Goal: Task Accomplishment & Management: Use online tool/utility

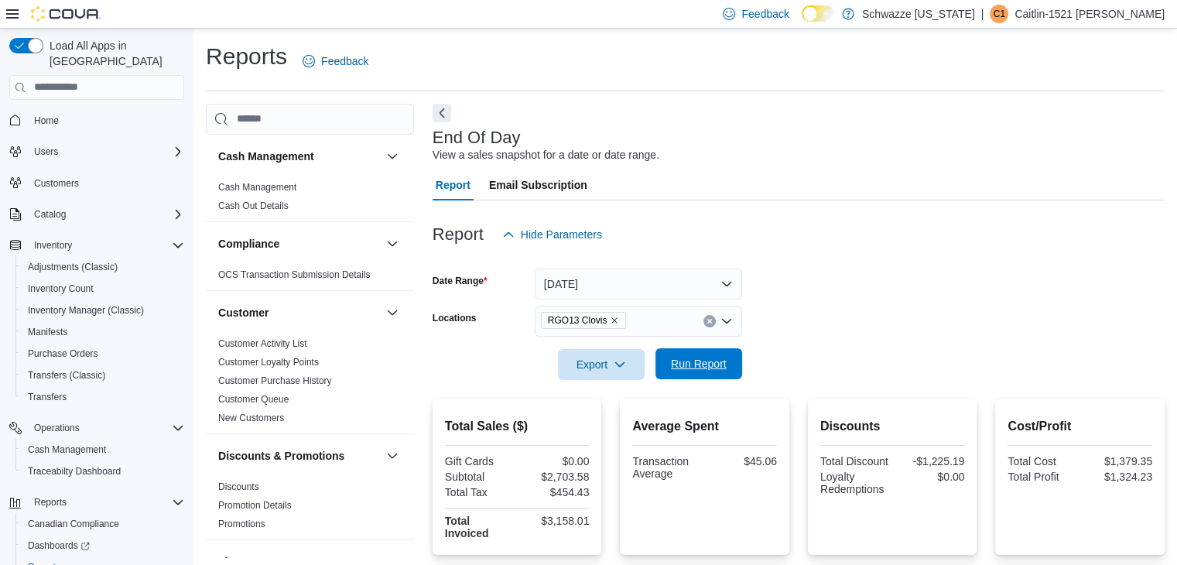
scroll to position [66, 0]
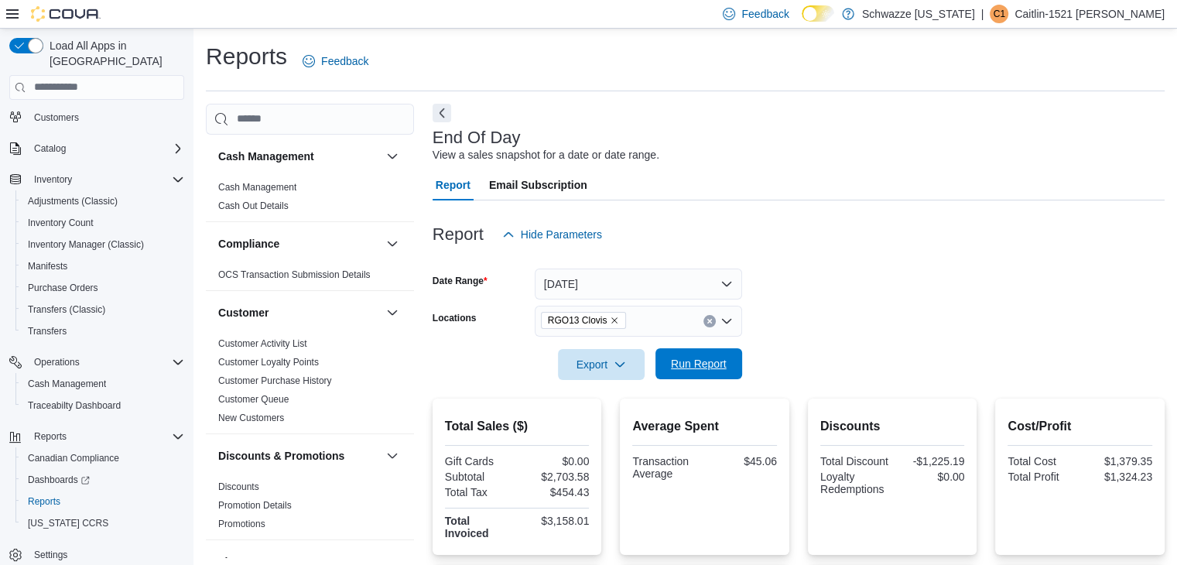
click at [693, 362] on span "Run Report" at bounding box center [699, 363] width 56 height 15
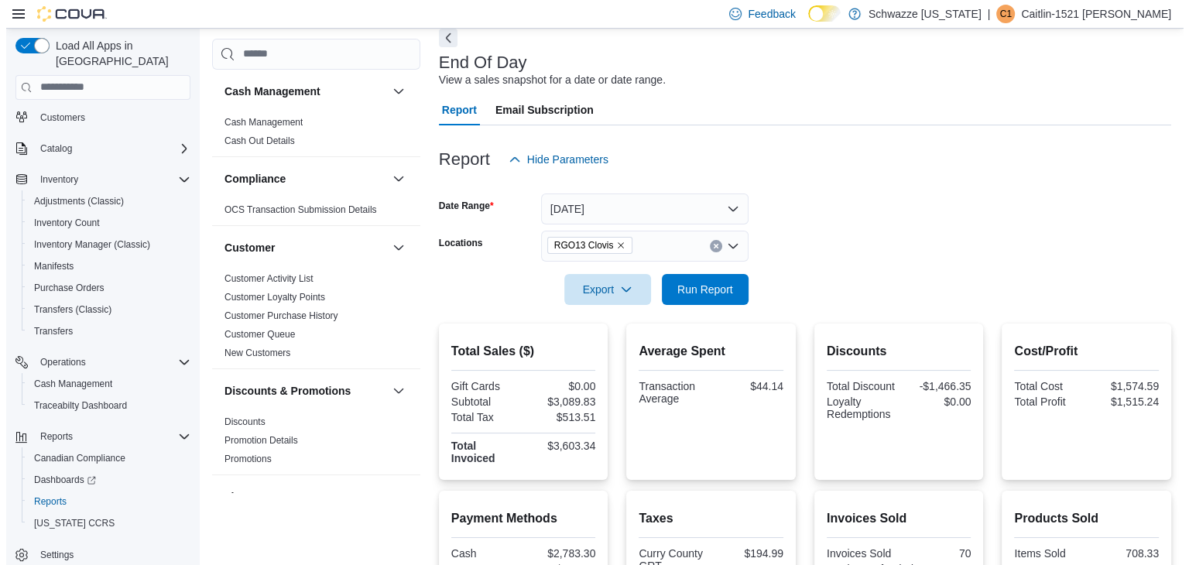
scroll to position [0, 0]
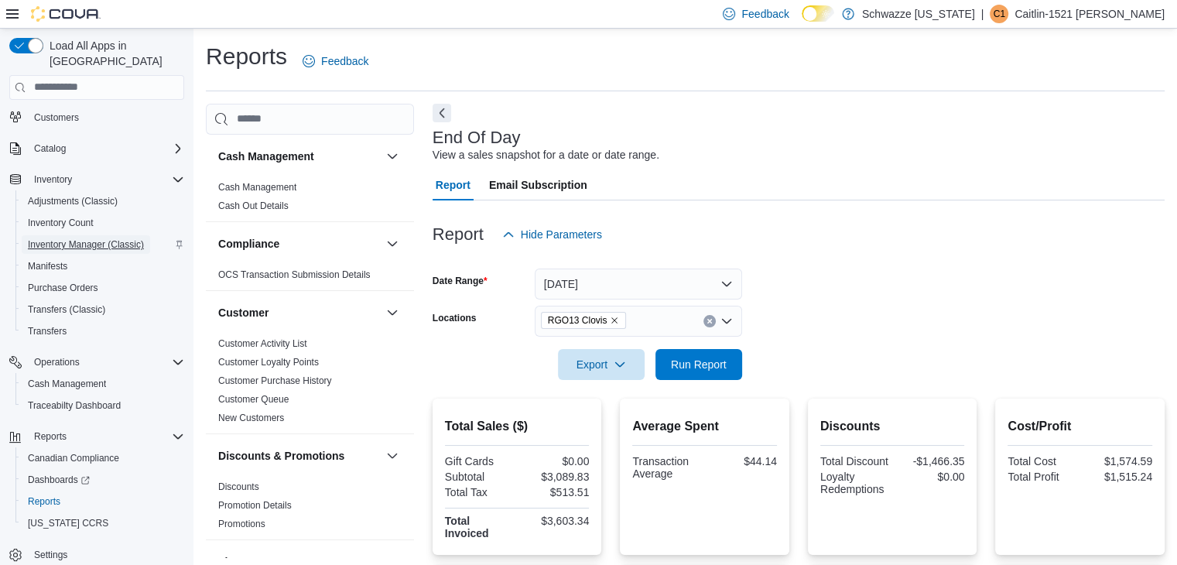
click at [74, 238] on span "Inventory Manager (Classic)" at bounding box center [86, 244] width 116 height 12
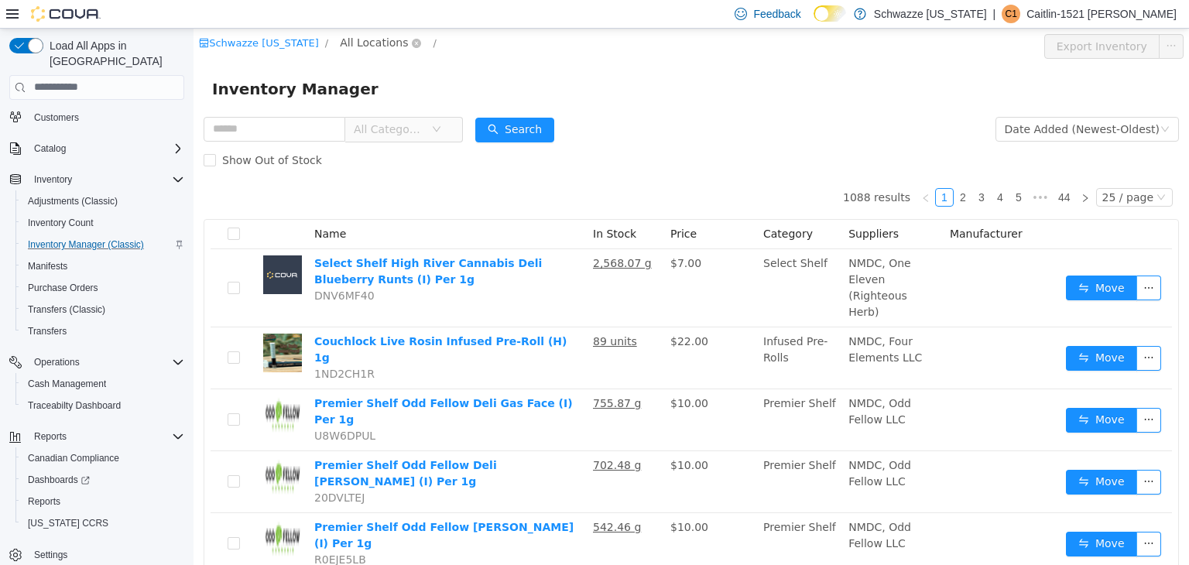
click at [358, 44] on span "All Locations" at bounding box center [374, 41] width 68 height 17
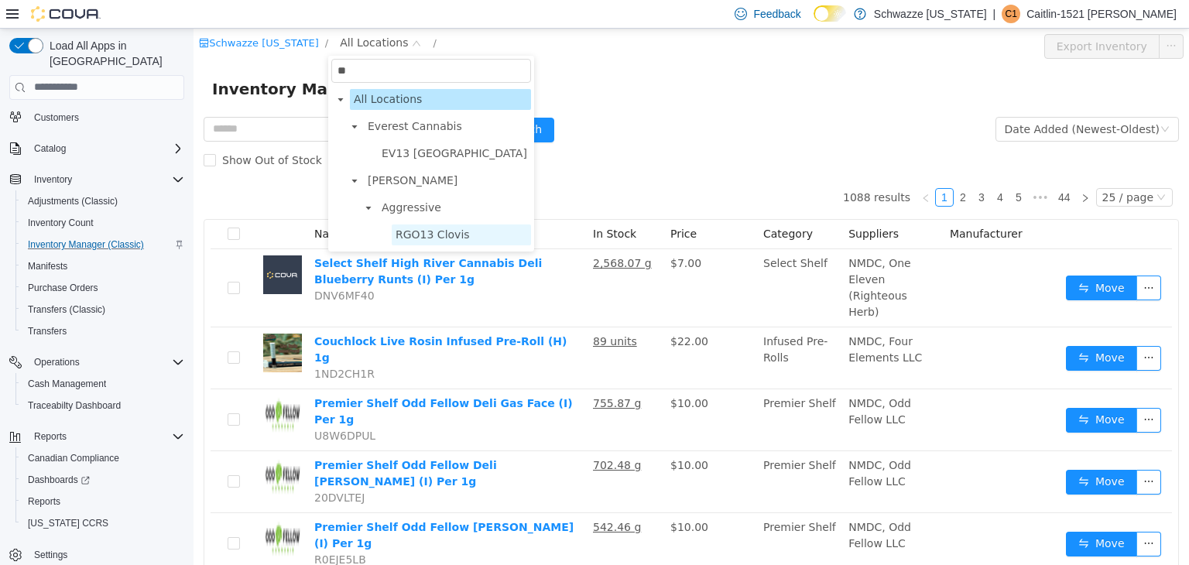
type input "**"
click at [396, 228] on span "RGO13 Clovis" at bounding box center [432, 234] width 74 height 12
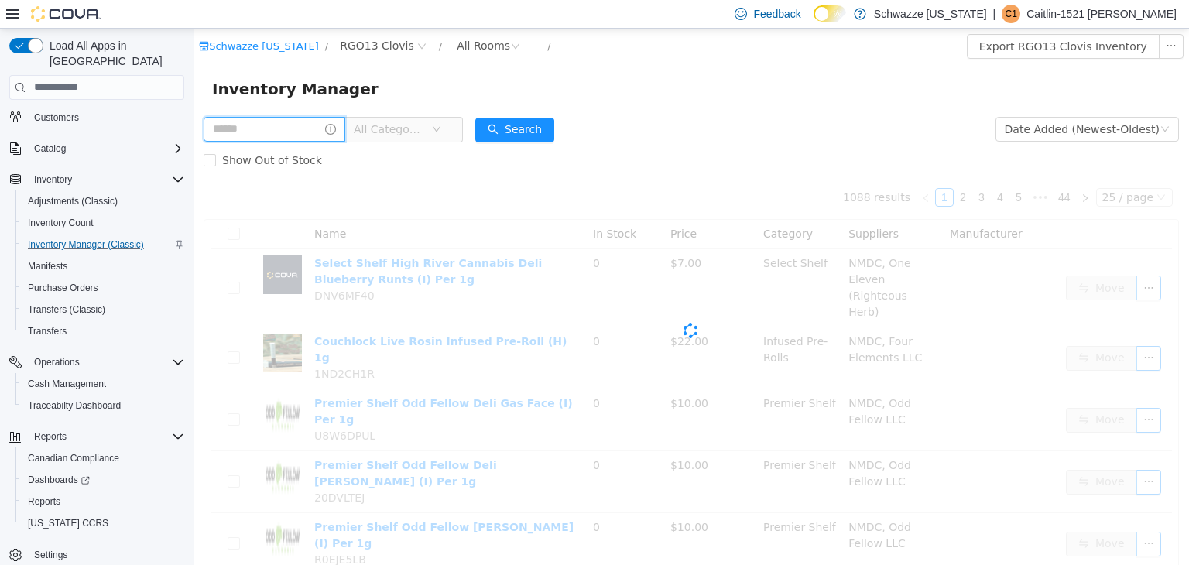
click at [296, 130] on input "text" at bounding box center [275, 128] width 142 height 25
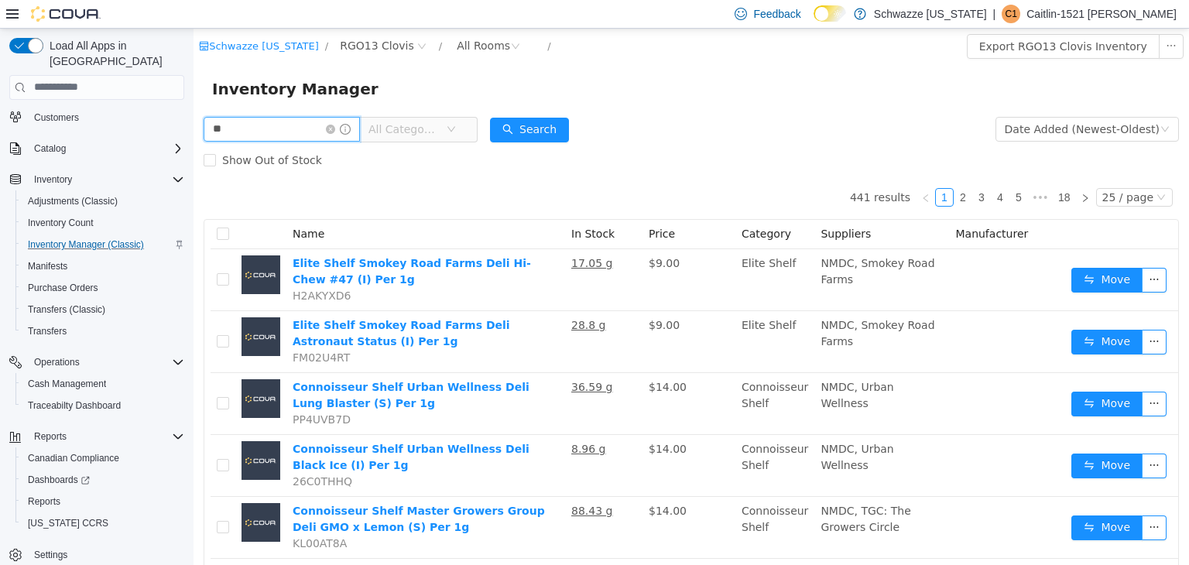
type input "**"
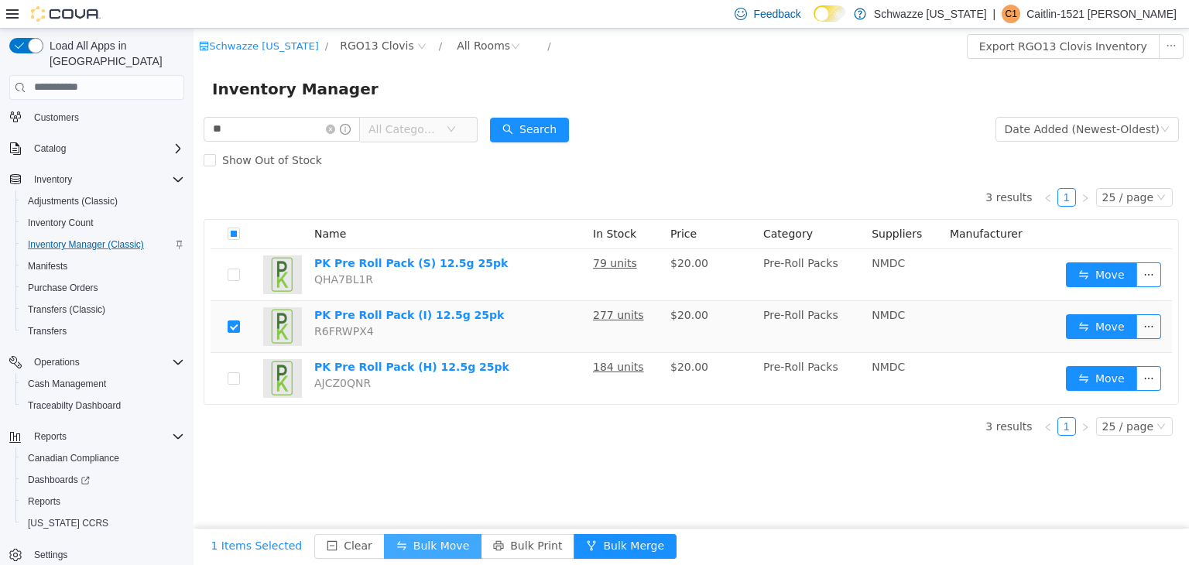
click at [425, 534] on button "Bulk Move" at bounding box center [433, 545] width 98 height 25
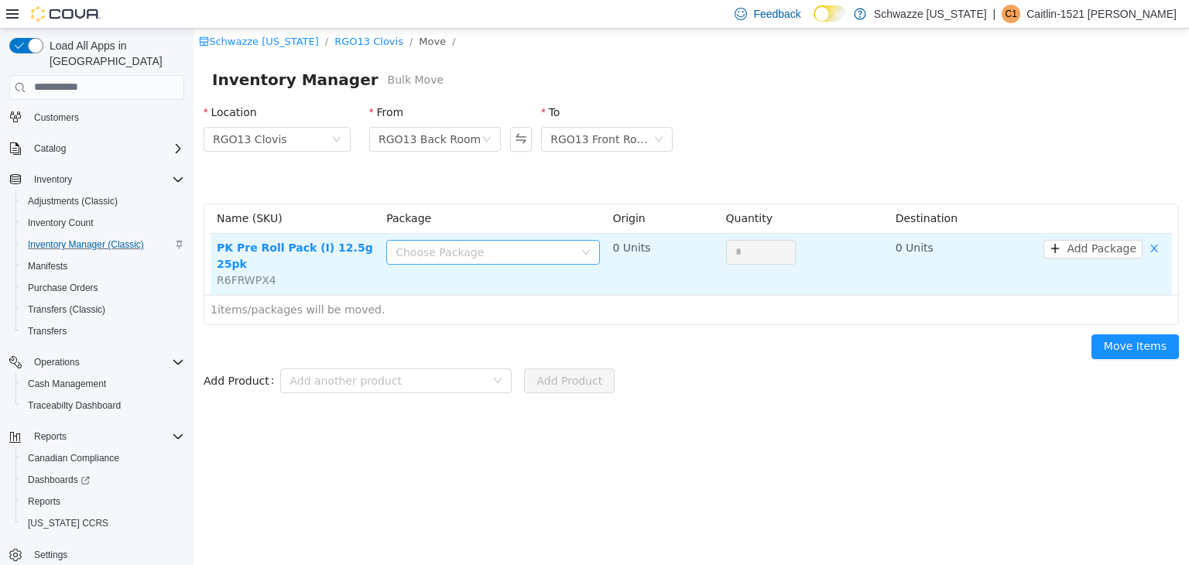
click at [437, 259] on div "Choose Package" at bounding box center [484, 251] width 178 height 15
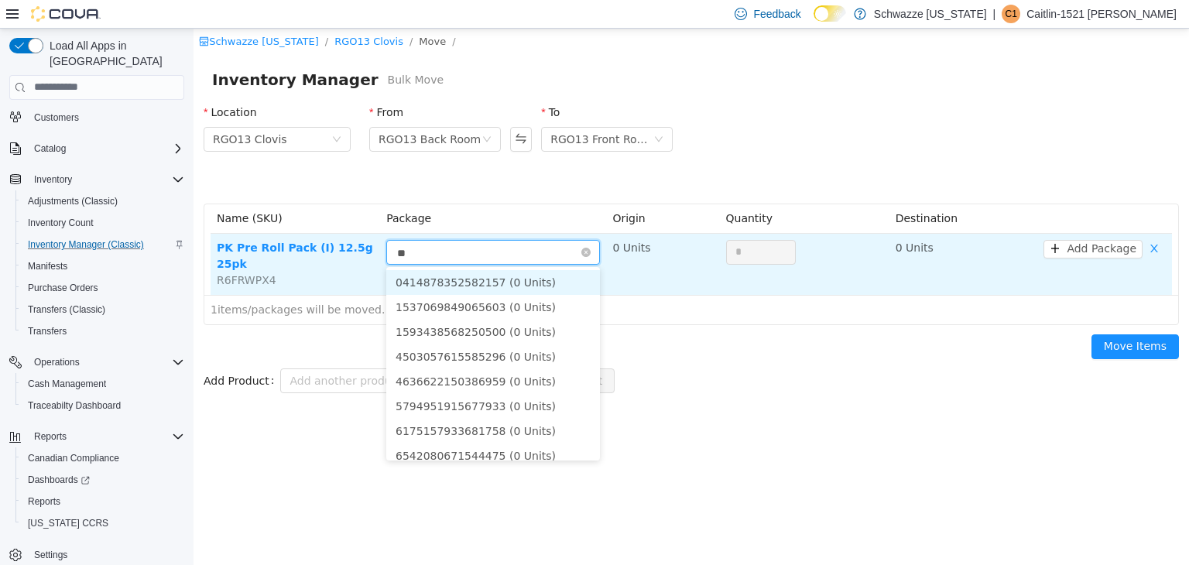
type input "***"
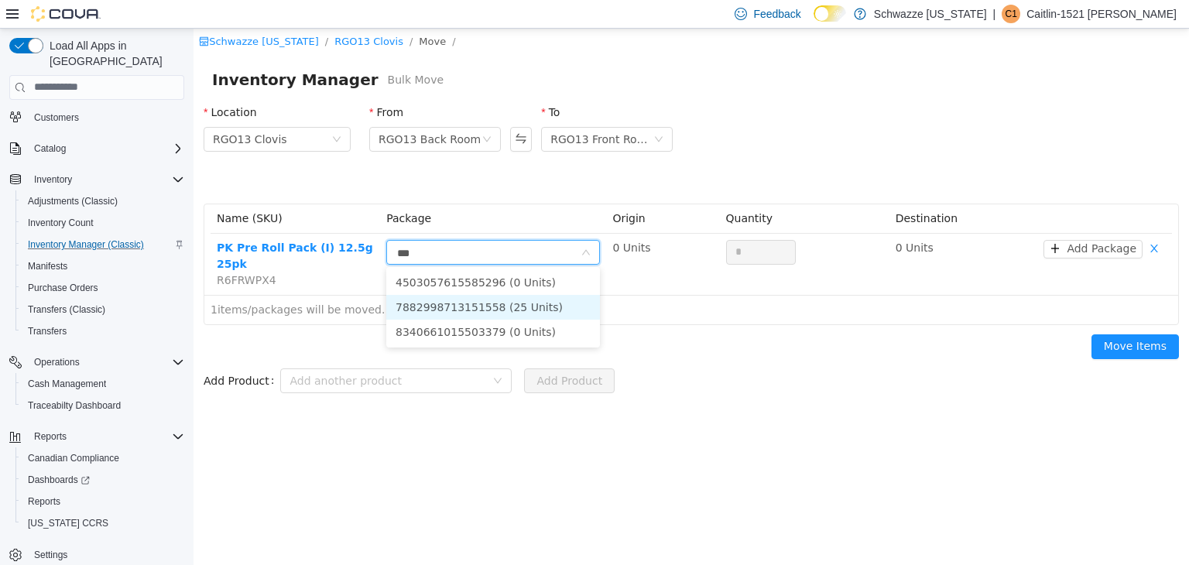
click at [481, 308] on li "7882998713151558 (25 Units)" at bounding box center [493, 306] width 214 height 25
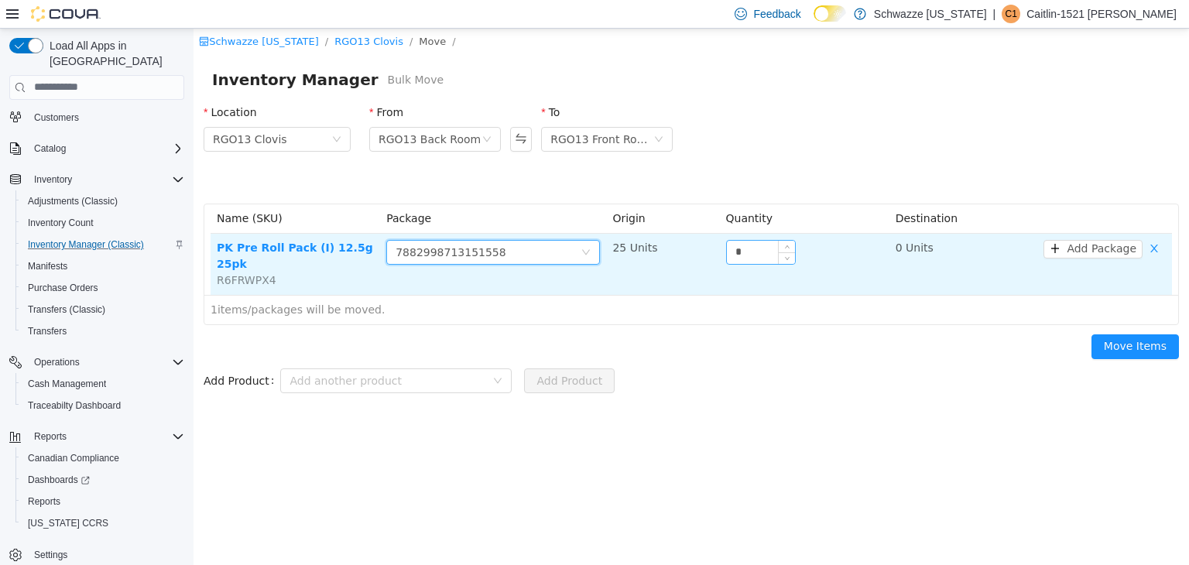
click at [746, 248] on input "*" at bounding box center [761, 251] width 68 height 23
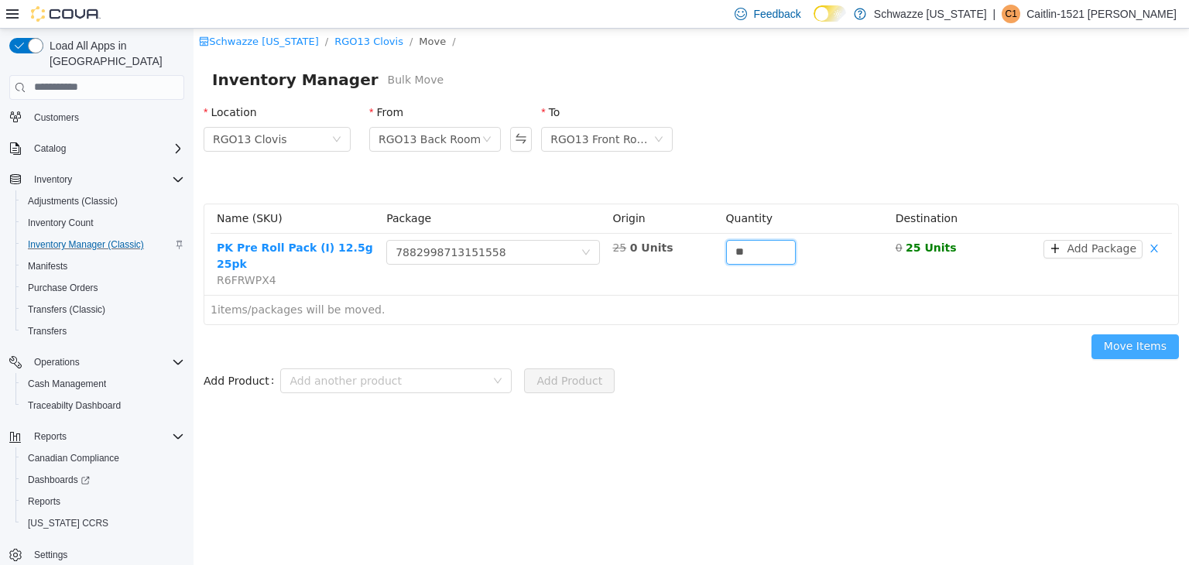
type input "**"
click at [1118, 339] on button "Move Items" at bounding box center [1134, 346] width 87 height 25
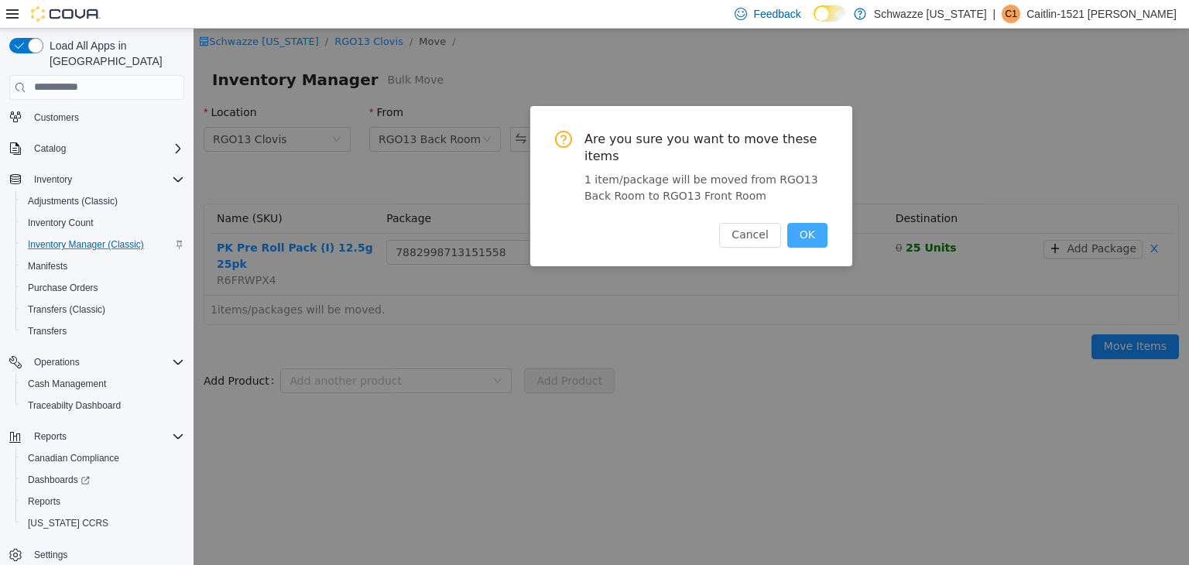
click at [820, 222] on button "OK" at bounding box center [807, 234] width 40 height 25
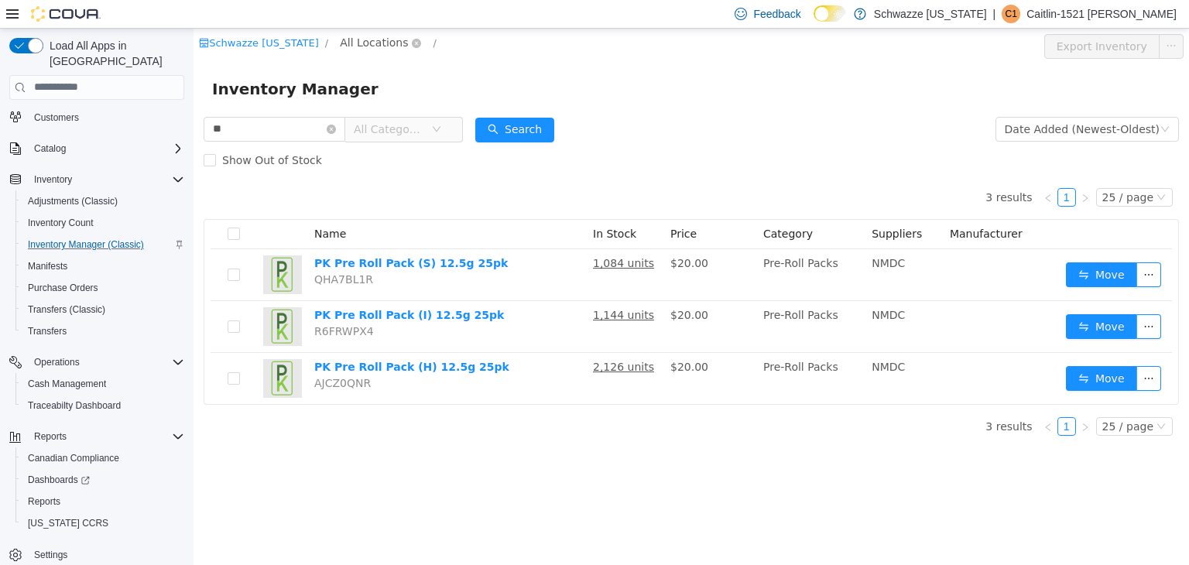
click at [347, 45] on span "All Locations" at bounding box center [374, 41] width 68 height 17
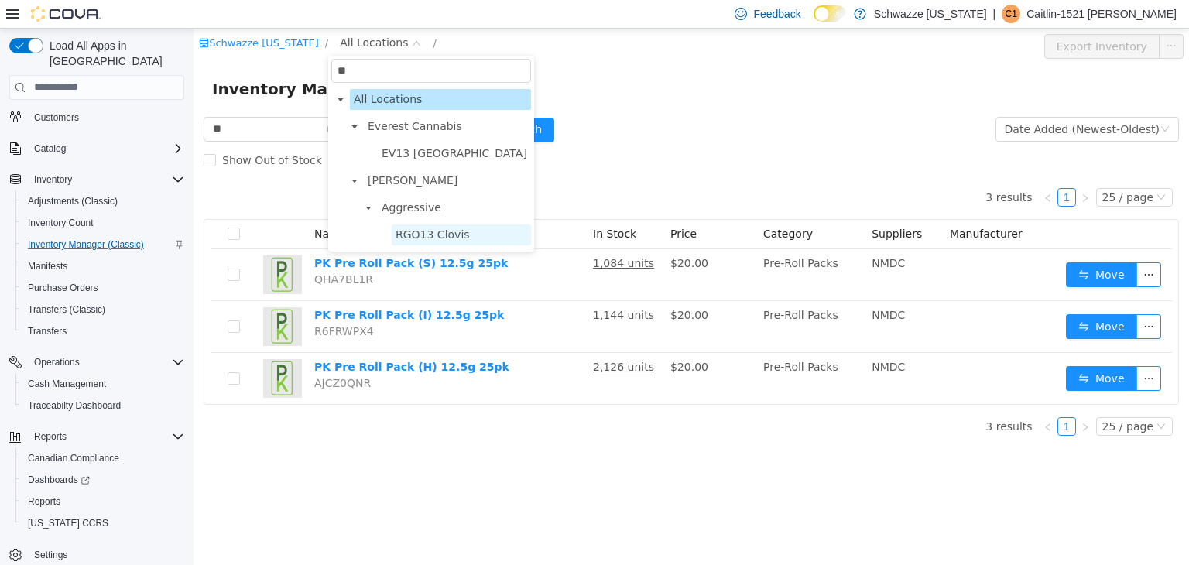
type input "**"
click at [415, 232] on span "RGO13 Clovis" at bounding box center [432, 234] width 74 height 12
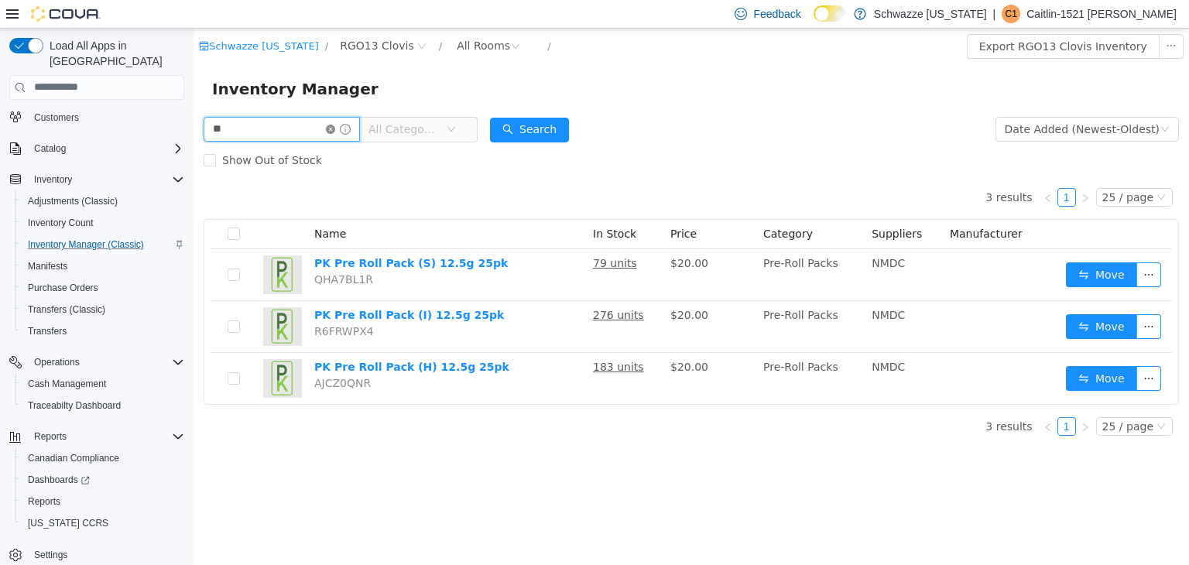
click at [338, 134] on input "**" at bounding box center [282, 128] width 156 height 25
click at [335, 129] on icon "icon: close-circle" at bounding box center [330, 128] width 9 height 9
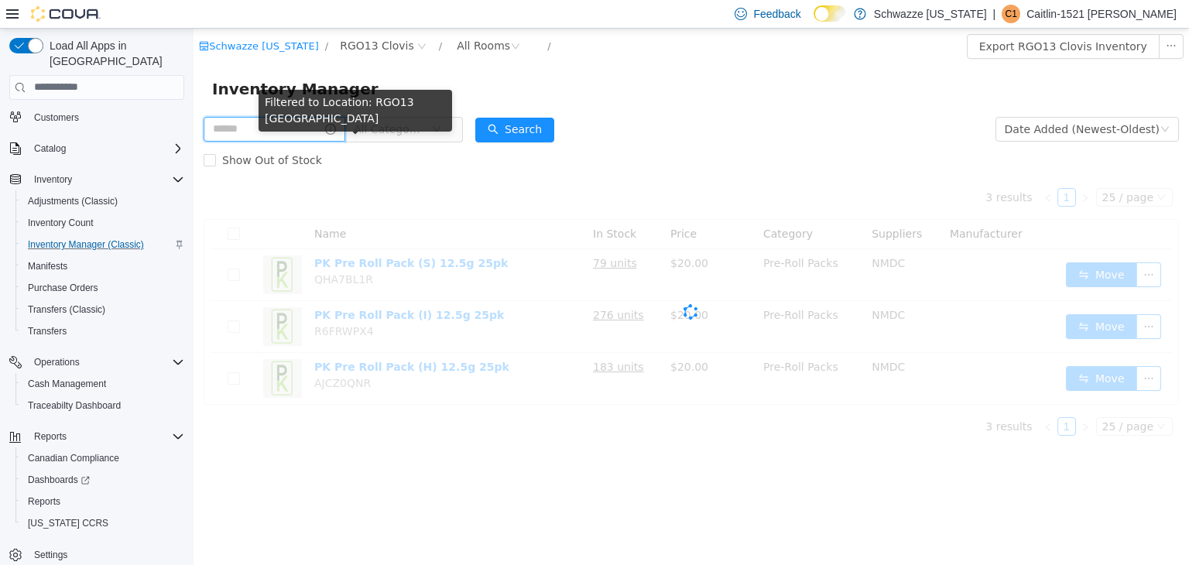
click at [303, 128] on input "text" at bounding box center [275, 128] width 142 height 25
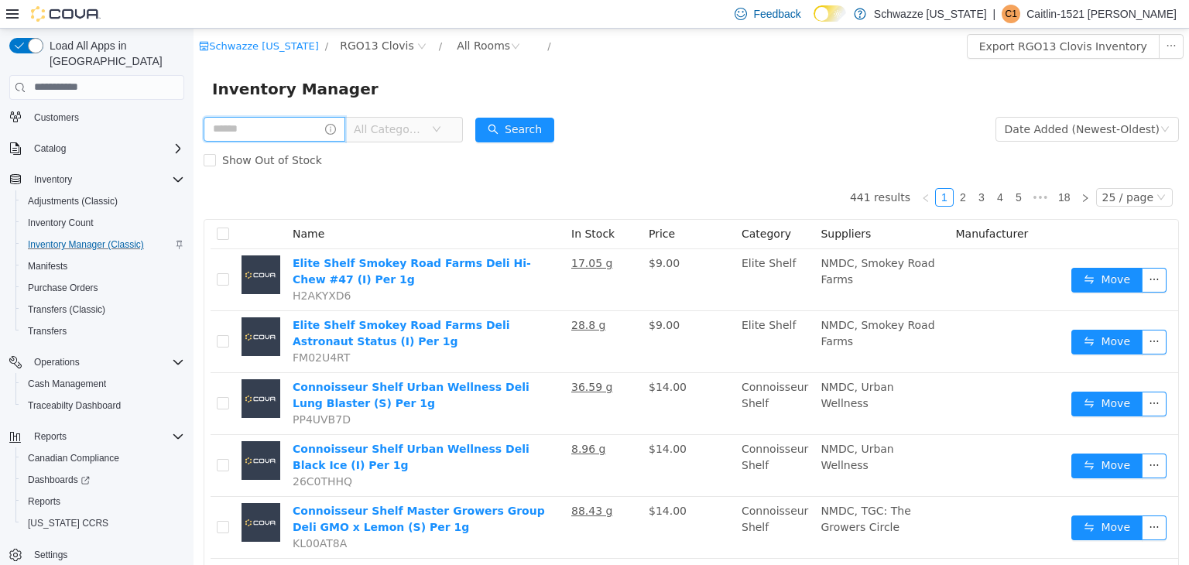
click at [260, 125] on input "text" at bounding box center [275, 128] width 142 height 25
click at [409, 87] on div "Inventory Manager" at bounding box center [691, 88] width 958 height 25
click at [311, 120] on input "text" at bounding box center [275, 128] width 142 height 25
click at [310, 132] on input "text" at bounding box center [275, 128] width 142 height 25
click at [378, 100] on div "Inventory Manager" at bounding box center [691, 88] width 958 height 25
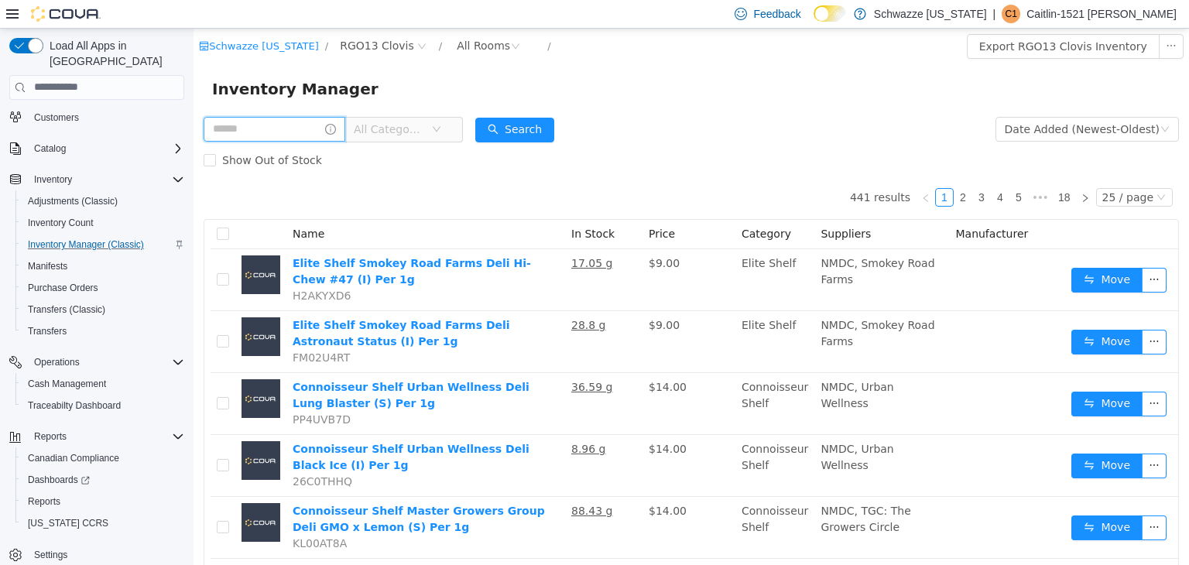
click at [296, 119] on input "text" at bounding box center [275, 128] width 142 height 25
click at [307, 125] on input "text" at bounding box center [275, 128] width 142 height 25
click at [418, 74] on div "Inventory Manager" at bounding box center [690, 88] width 995 height 50
click at [294, 128] on input "text" at bounding box center [275, 128] width 142 height 25
click at [389, 94] on div "Inventory Manager" at bounding box center [691, 88] width 958 height 25
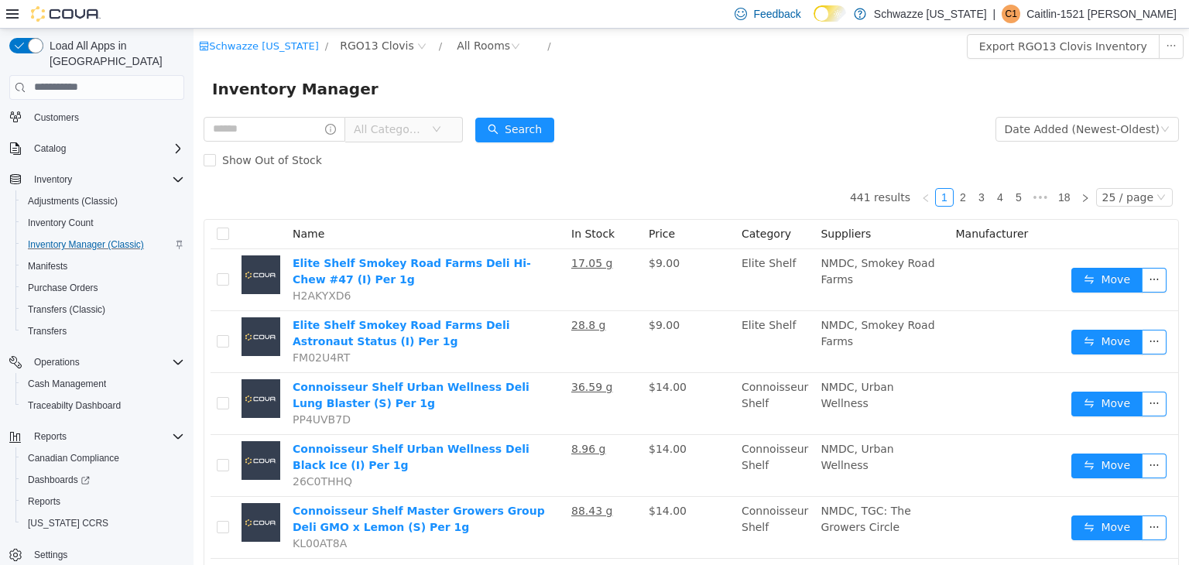
click at [286, 142] on div "All Categories" at bounding box center [333, 128] width 259 height 31
click at [276, 129] on input "text" at bounding box center [275, 128] width 142 height 25
